Goal: Transaction & Acquisition: Purchase product/service

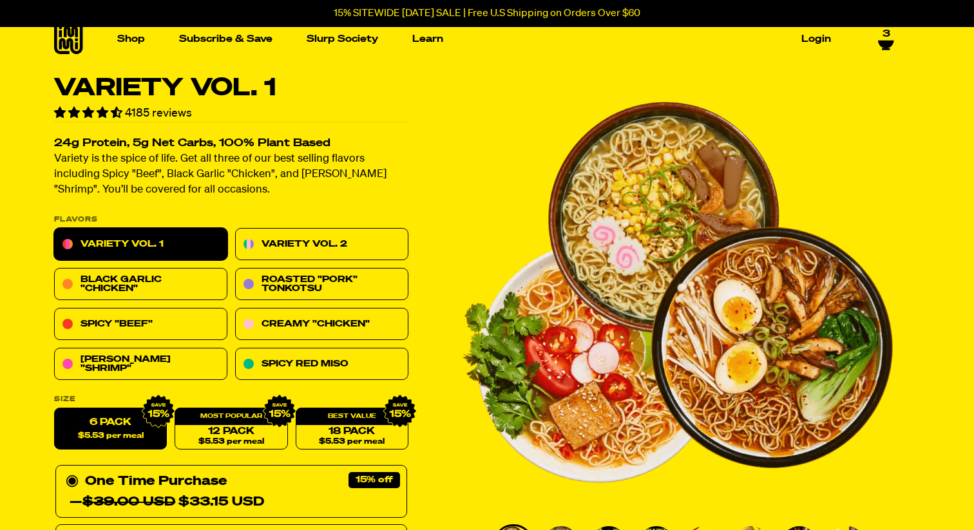
scroll to position [33, 0]
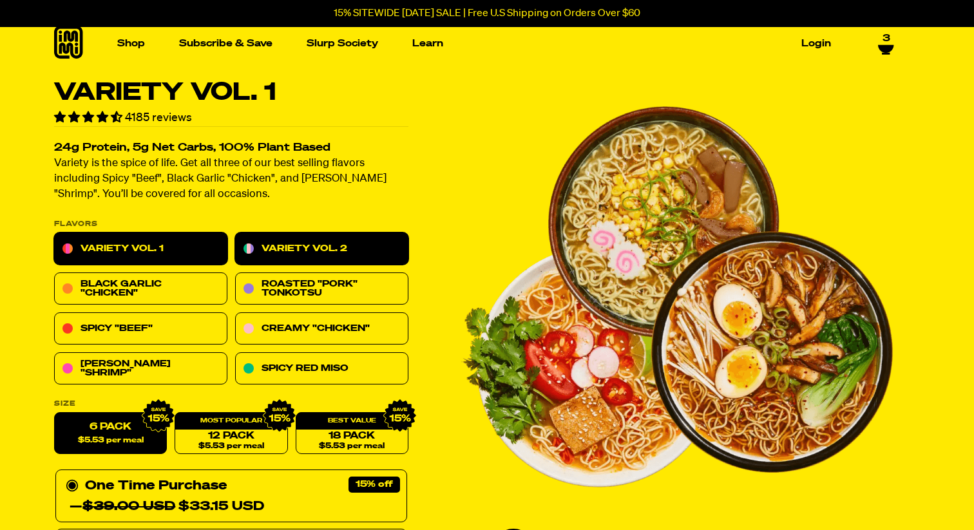
click at [307, 233] on link "Variety Vol. 2" at bounding box center [321, 249] width 173 height 32
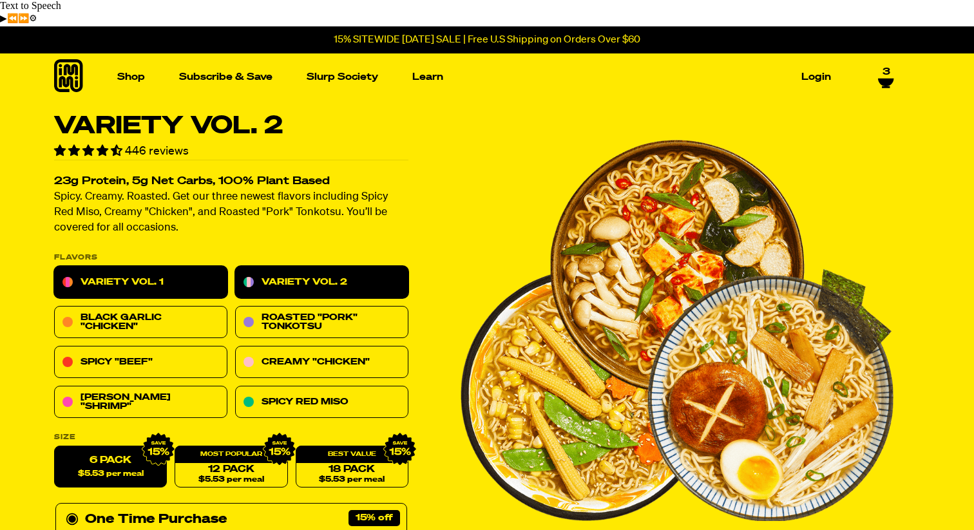
click at [158, 266] on link "Variety Vol. 1" at bounding box center [140, 282] width 173 height 32
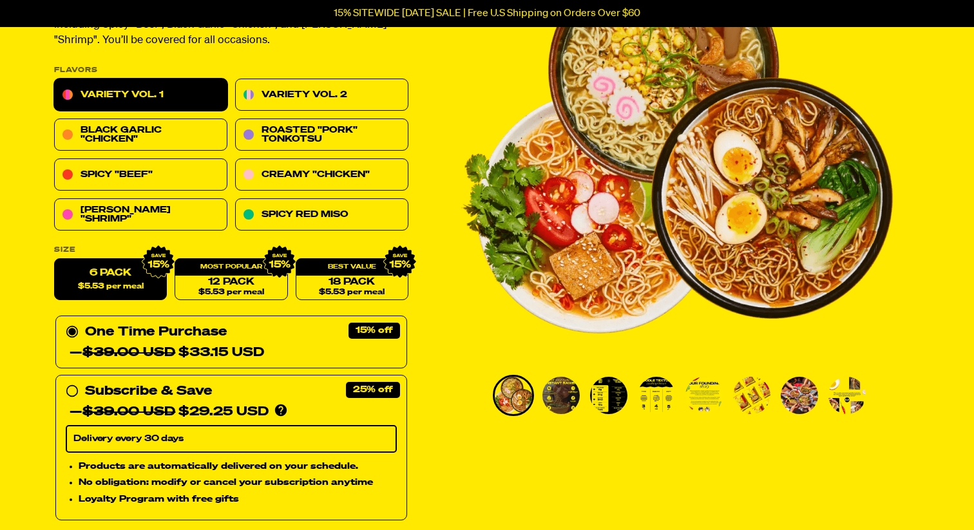
scroll to position [186, 0]
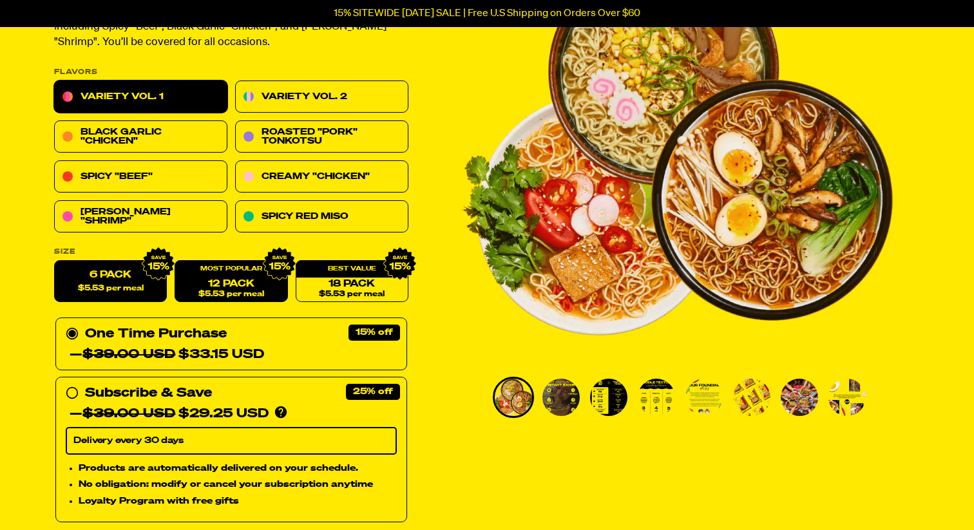
click at [235, 260] on div "12 Pack $5.53 per meal" at bounding box center [231, 281] width 113 height 42
click at [231, 262] on link "12 Pack $5.53 per meal" at bounding box center [231, 281] width 113 height 42
radio input "false"
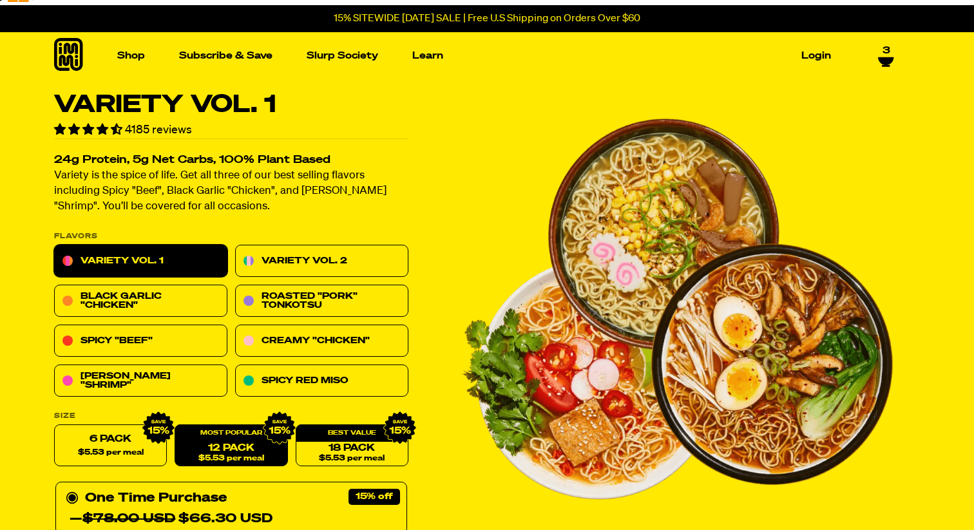
scroll to position [0, 0]
